Goal: Check status

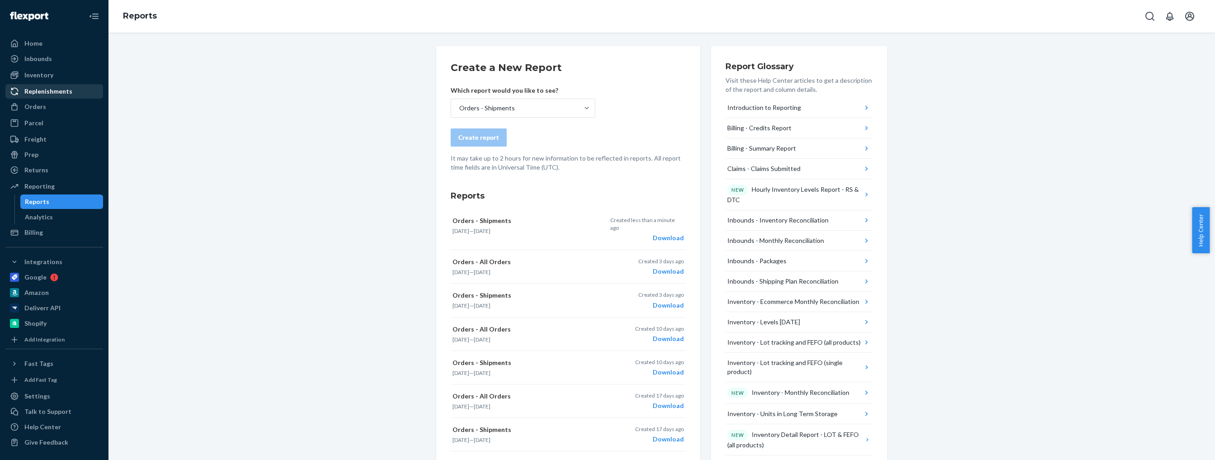
click at [49, 93] on div "Replenishments" at bounding box center [48, 91] width 48 height 9
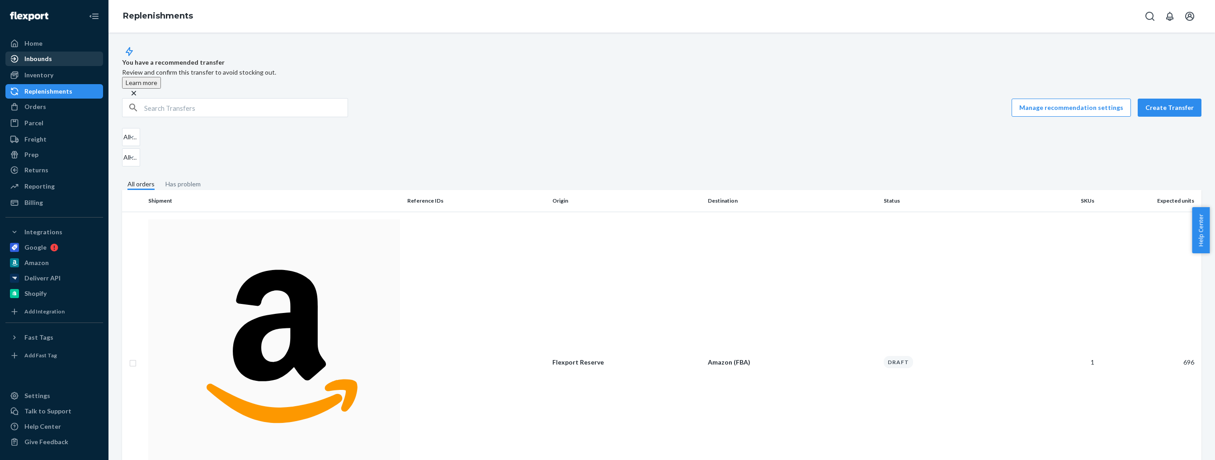
click at [42, 60] on div "Inbounds" at bounding box center [38, 58] width 28 height 9
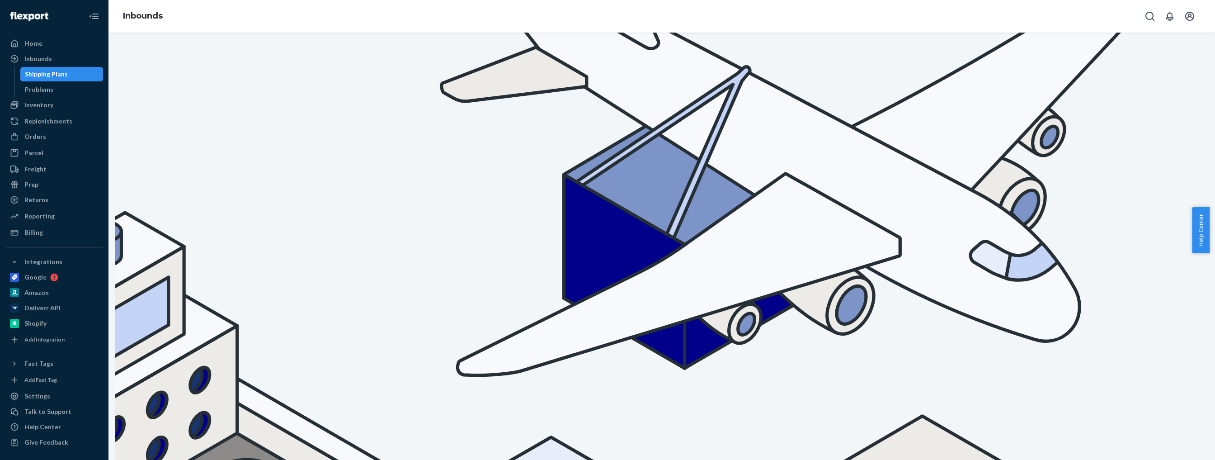
click at [1086, 216] on div "Book your Non-U.S. freight and fulfillment services in one streamlined flow. Us…" at bounding box center [661, 246] width 1106 height 427
click at [1071, 212] on div "Book your Non-U.S. freight and fulfillment services in one streamlined flow. Us…" at bounding box center [661, 246] width 1106 height 427
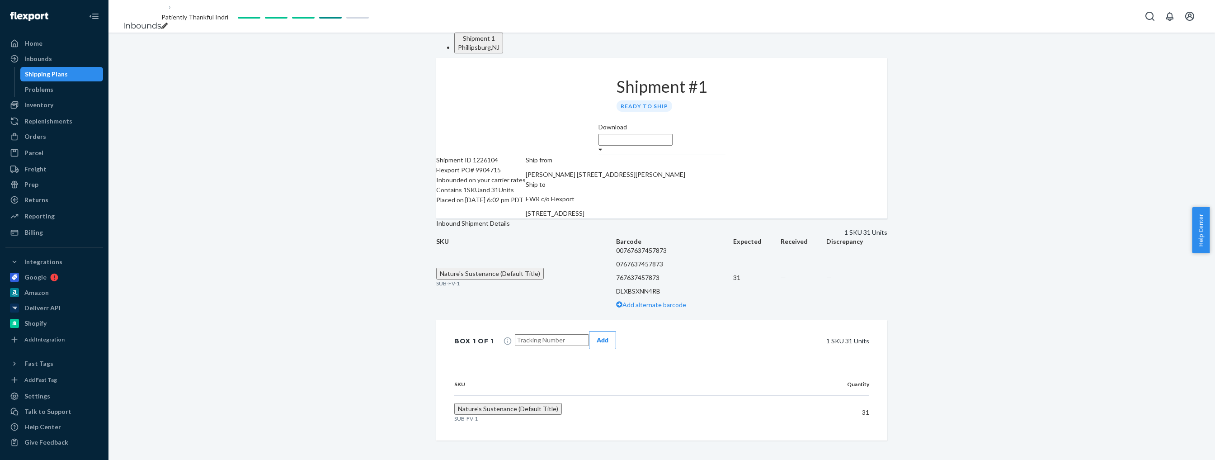
scroll to position [48, 0]
click at [540, 346] on input "text" at bounding box center [552, 340] width 74 height 12
type input "392304098540"
click at [608, 344] on div "Add" at bounding box center [602, 339] width 12 height 9
